Goal: Transaction & Acquisition: Register for event/course

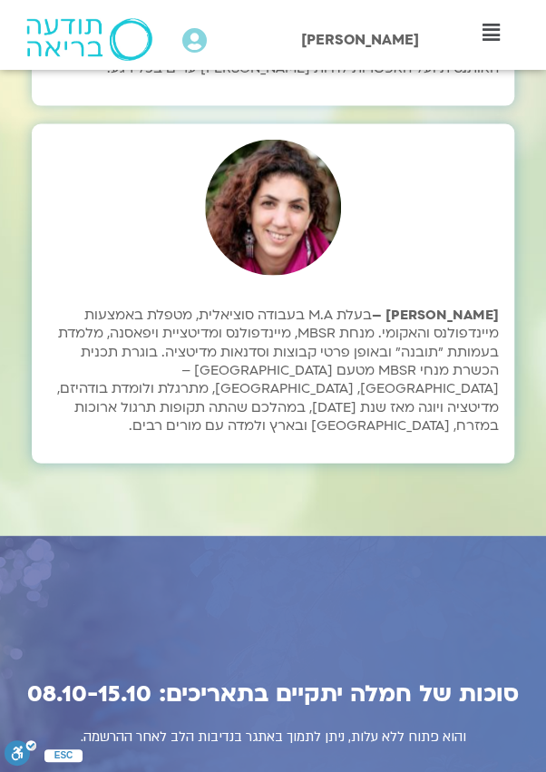
scroll to position [7985, 0]
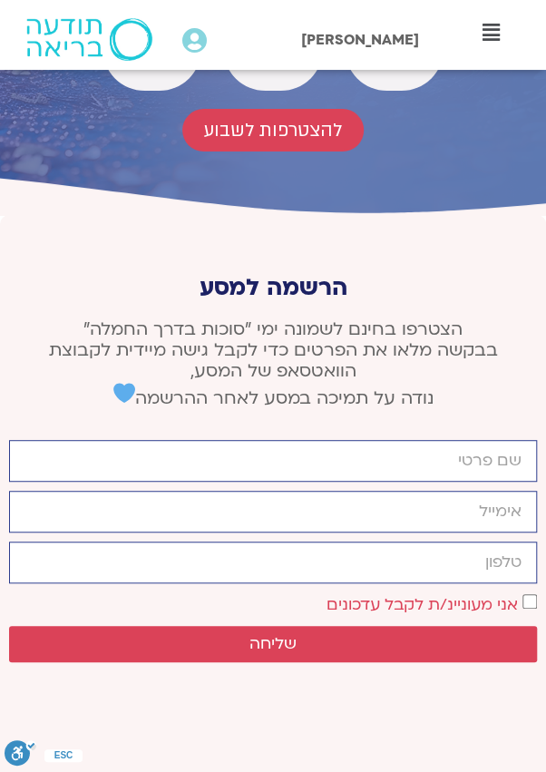
scroll to position [8821, 0]
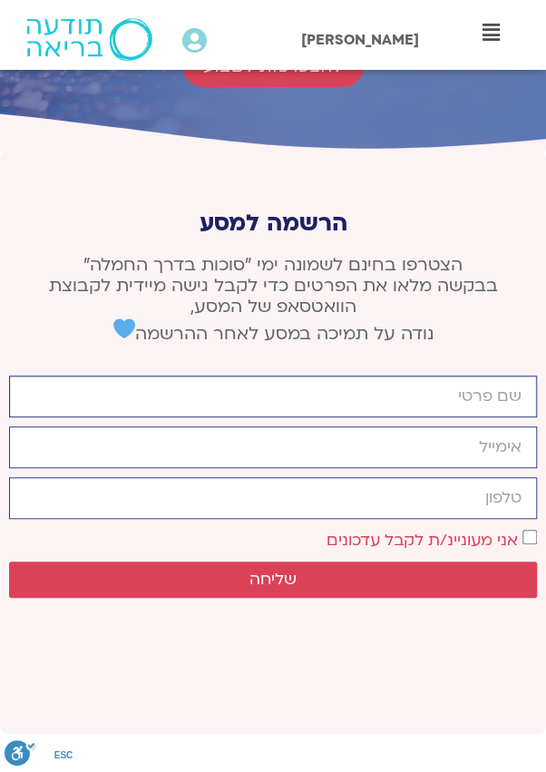
click at [505, 376] on input "firstname" at bounding box center [273, 397] width 528 height 42
type input "נעמי קרליץ"
click at [504, 427] on input "email" at bounding box center [273, 448] width 528 height 42
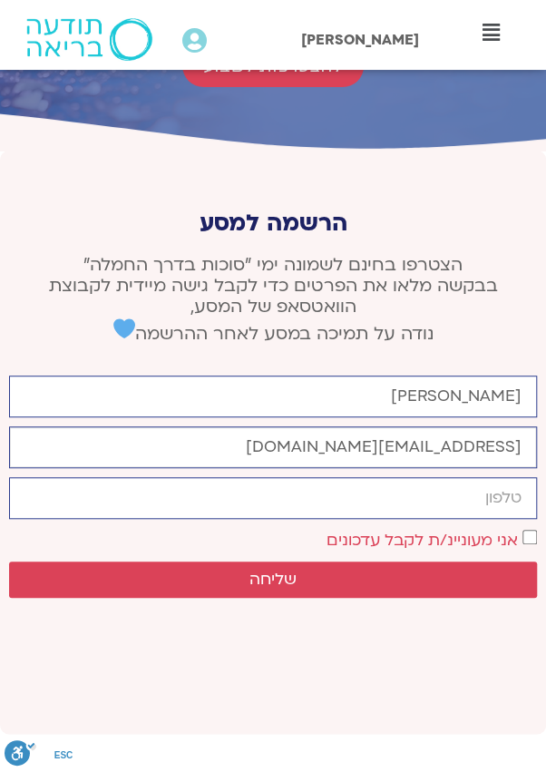
type input "[EMAIL_ADDRESS][DOMAIN_NAME]"
click at [496, 477] on input "cellphone" at bounding box center [273, 498] width 528 height 42
type input "0543055296"
click at [281, 571] on span "שליחה" at bounding box center [273, 580] width 47 height 18
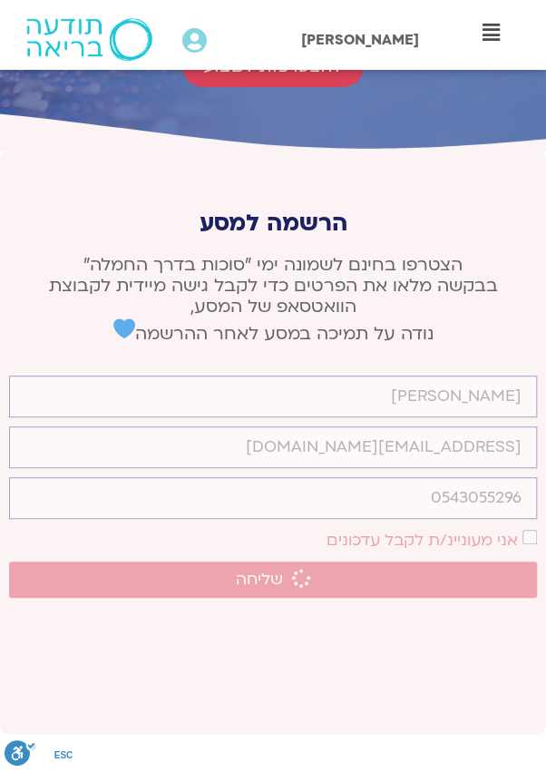
scroll to position [8897, 0]
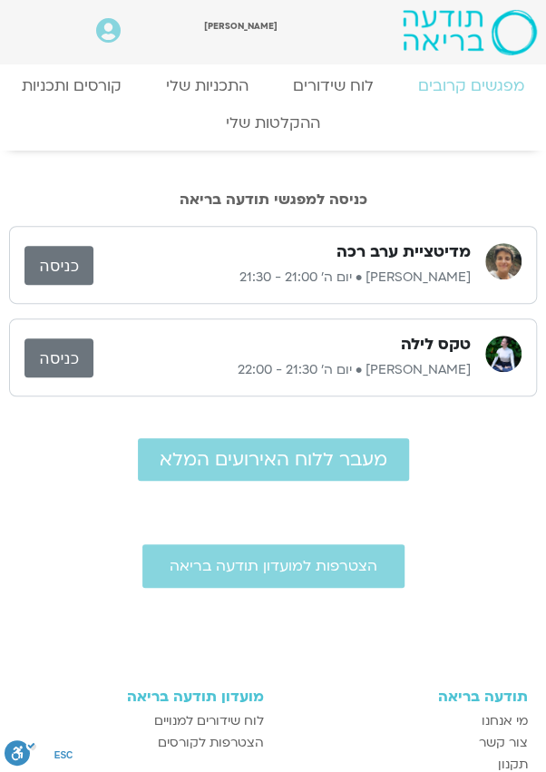
click at [58, 265] on link "כניסה" at bounding box center [59, 265] width 69 height 39
click at [299, 126] on link "ההקלטות שלי" at bounding box center [273, 123] width 655 height 44
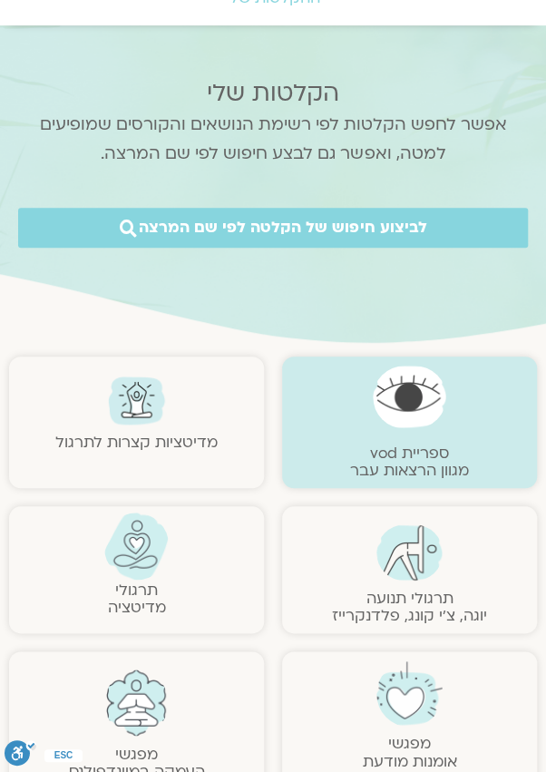
click at [412, 560] on img at bounding box center [410, 553] width 66 height 56
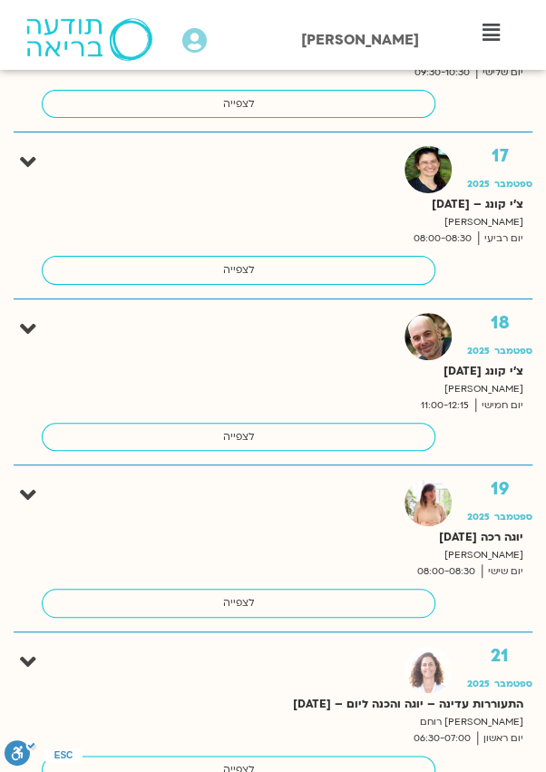
scroll to position [3452, 0]
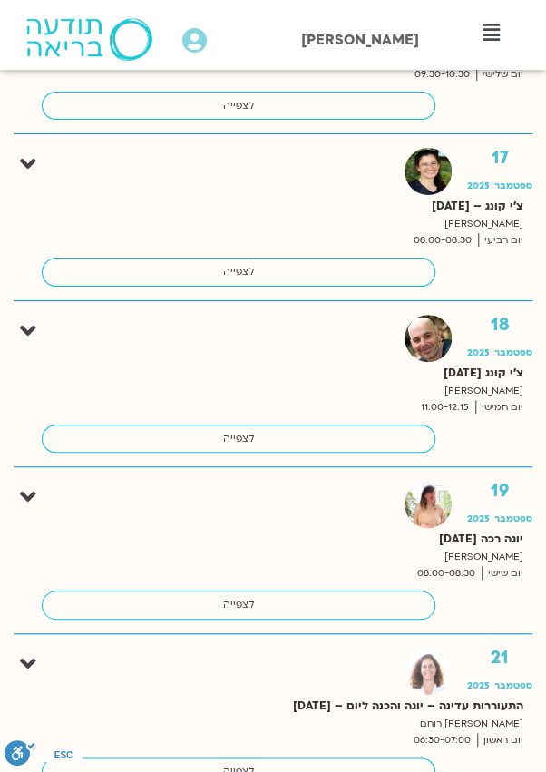
click at [252, 758] on link "לצפייה" at bounding box center [239, 772] width 394 height 29
